Goal: Find specific page/section: Find specific page/section

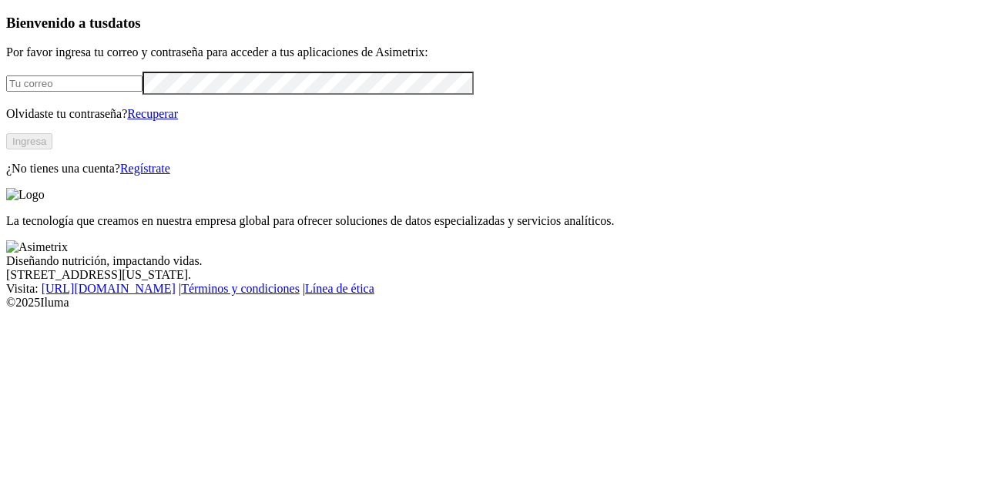
type input "[PERSON_NAME][EMAIL_ADDRESS][DOMAIN_NAME]"
click at [52, 149] on button "Ingresa" at bounding box center [29, 141] width 46 height 16
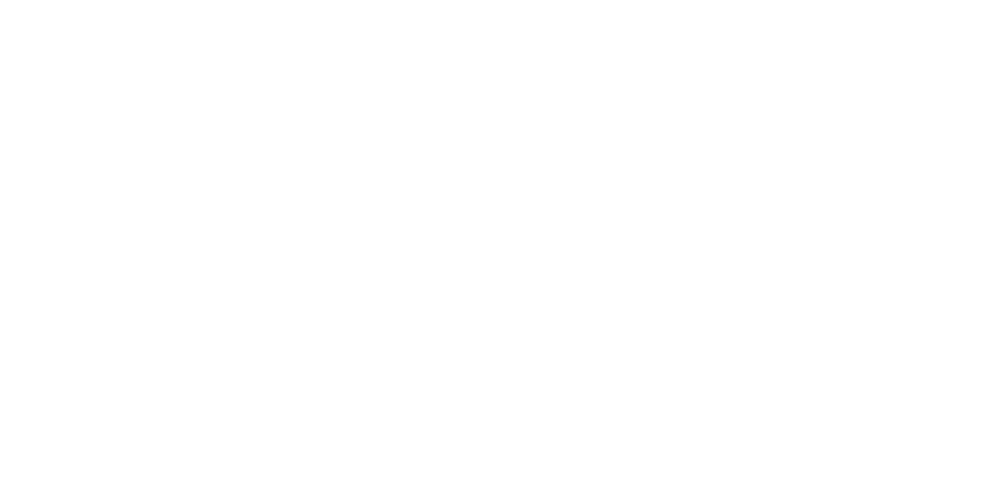
scroll to position [554, 0]
